Goal: Task Accomplishment & Management: Complete application form

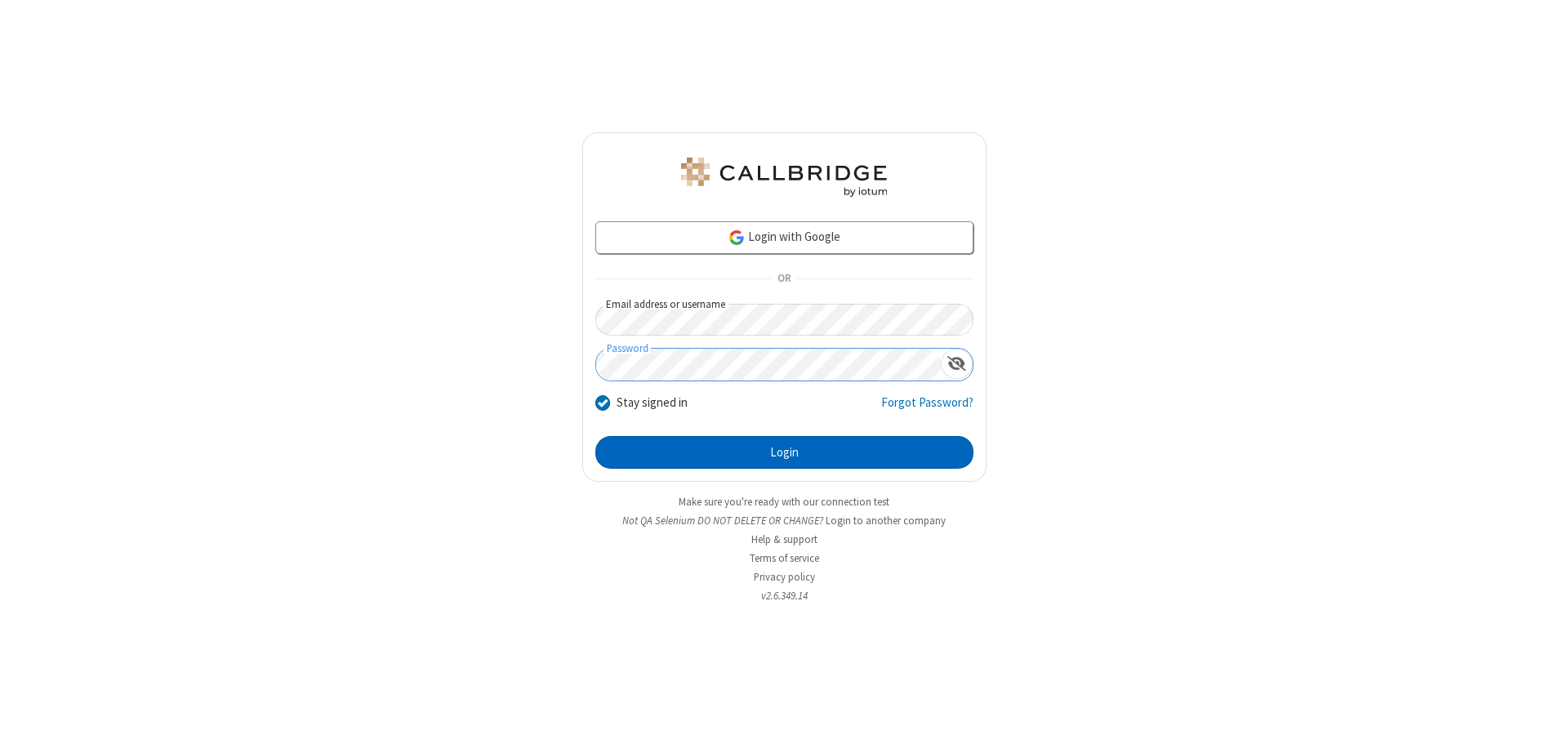
click at [784, 452] on button "Login" at bounding box center [784, 452] width 378 height 33
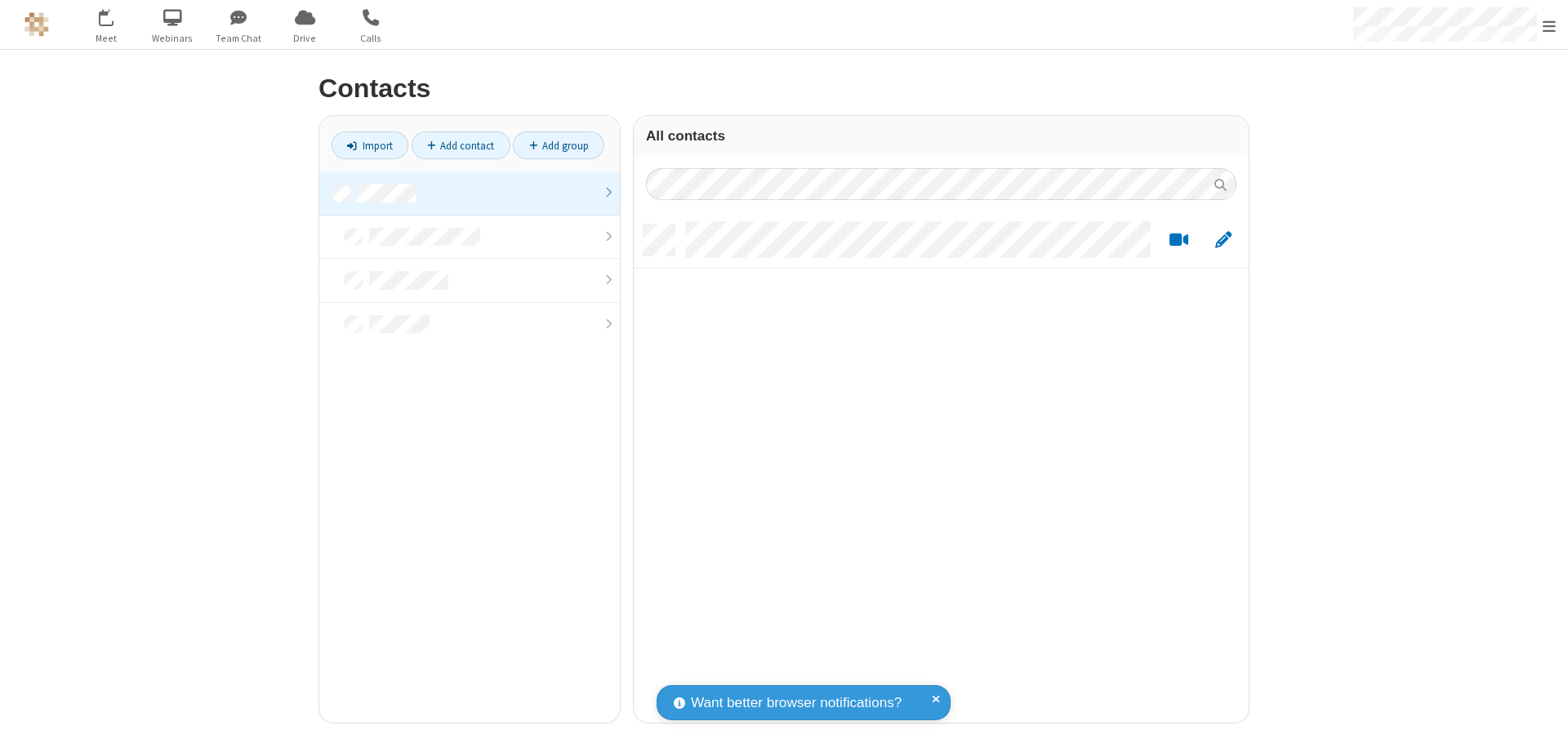
click at [469, 193] on link at bounding box center [469, 193] width 301 height 44
click at [460, 145] on link "Add contact" at bounding box center [460, 145] width 99 height 28
